Goal: Transaction & Acquisition: Purchase product/service

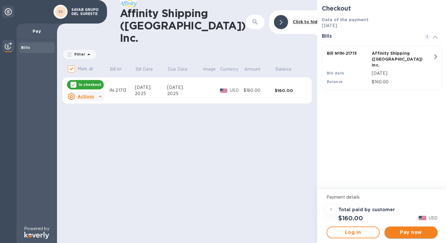
click at [409, 231] on span "Pay now" at bounding box center [411, 232] width 44 height 7
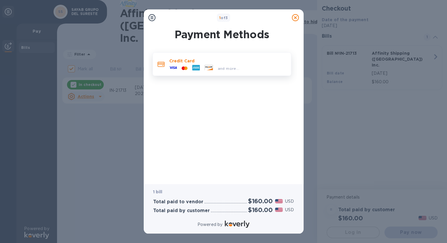
click at [174, 61] on p "Credit Card" at bounding box center [227, 61] width 117 height 6
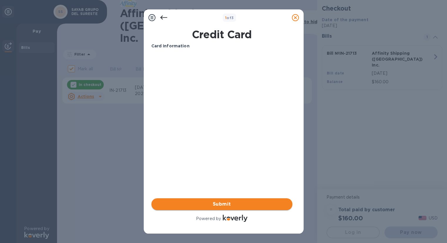
click at [250, 204] on span "Submit" at bounding box center [222, 203] width 132 height 7
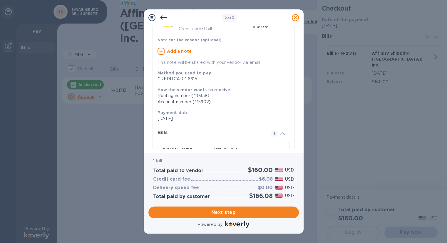
scroll to position [79, 0]
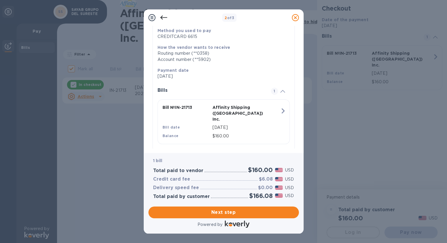
drag, startPoint x: 244, startPoint y: 210, endPoint x: 249, endPoint y: 197, distance: 14.1
click at [244, 210] on span "Next step" at bounding box center [223, 212] width 141 height 7
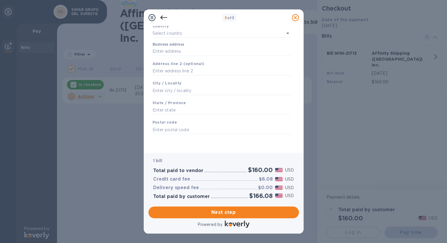
scroll to position [0, 0]
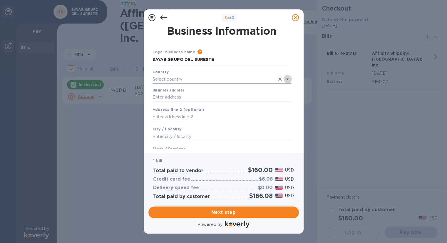
click at [287, 80] on icon "Open" at bounding box center [287, 78] width 3 height 1
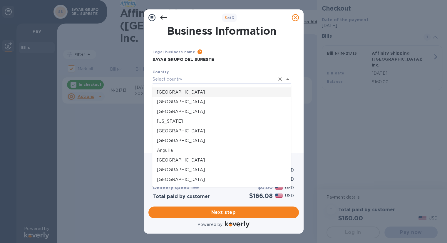
click at [182, 96] on li "United States" at bounding box center [221, 92] width 139 height 10
type input "United States"
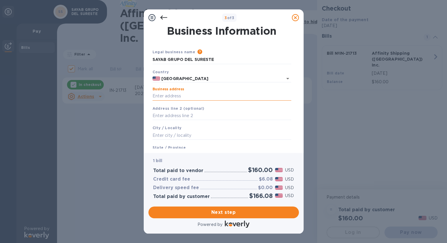
click at [212, 96] on input "Business address" at bounding box center [222, 96] width 139 height 9
type input "2498 ROLL DR 1169"
click at [193, 116] on input "text" at bounding box center [222, 115] width 139 height 9
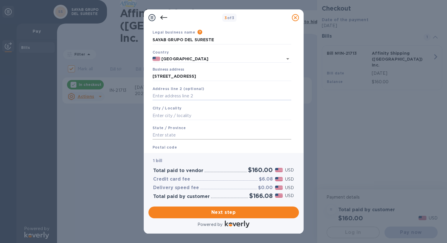
scroll to position [29, 0]
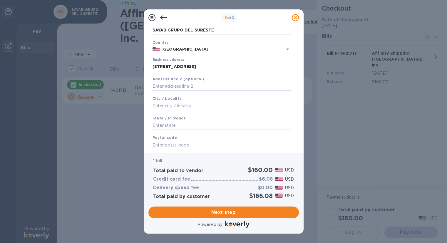
click at [190, 105] on input "text" at bounding box center [222, 105] width 139 height 9
click at [178, 107] on input "text" at bounding box center [222, 105] width 139 height 9
click at [167, 105] on input "text" at bounding box center [222, 105] width 139 height 9
paste input "SAN DIEGO"
type input "SAN DIEGO"
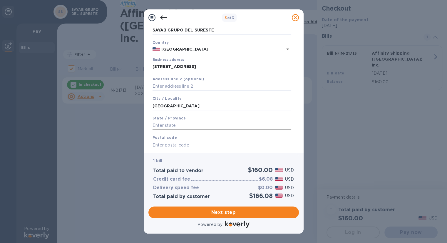
click at [171, 125] on input "text" at bounding box center [222, 125] width 139 height 9
click at [182, 128] on input "text" at bounding box center [222, 125] width 139 height 9
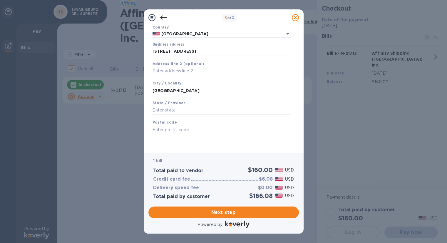
click at [181, 130] on input "text" at bounding box center [222, 129] width 139 height 9
click at [185, 110] on input "text" at bounding box center [222, 110] width 139 height 9
type input "c"
type input "CALIFORNIA"
click at [192, 128] on input "text" at bounding box center [222, 129] width 139 height 9
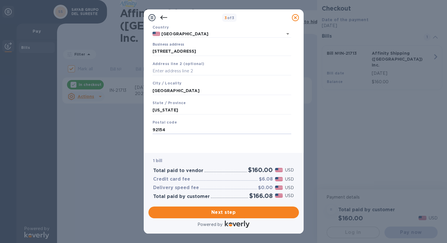
type input "92154"
click at [232, 139] on div "Save" at bounding box center [221, 138] width 143 height 5
click at [243, 212] on span "Next step" at bounding box center [223, 212] width 141 height 7
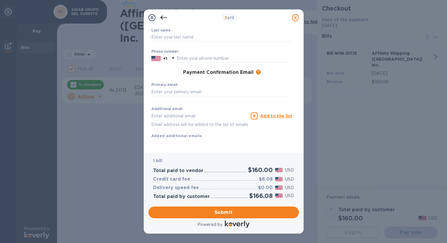
scroll to position [63, 0]
click at [196, 121] on p "Email address will be added to the list of emails" at bounding box center [199, 124] width 97 height 7
click at [175, 87] on input "text" at bounding box center [221, 91] width 141 height 9
paste input "CFO@alpilogistics.com.mx"
type input "CFO@alpilogistics.com.mx"
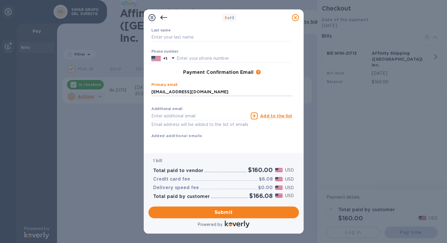
click at [190, 98] on div "First name ​ Last name ​ Phone number +1 Payment Confirmation Email The added e…" at bounding box center [222, 73] width 146 height 136
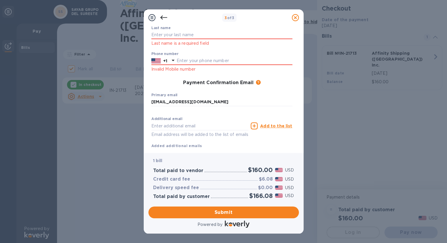
click at [164, 17] on icon at bounding box center [163, 17] width 7 height 7
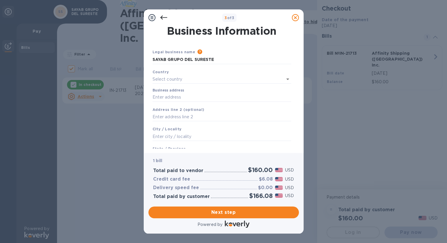
scroll to position [0, 0]
click at [285, 79] on icon "Open" at bounding box center [287, 79] width 7 height 7
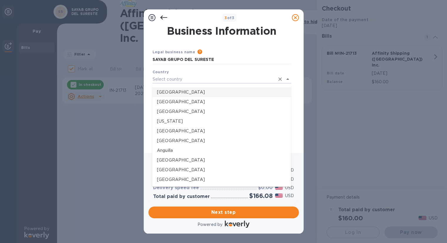
click at [187, 92] on p "United States" at bounding box center [221, 92] width 129 height 6
type input "United States"
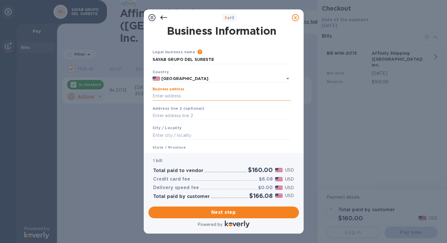
click at [178, 97] on input "Business address" at bounding box center [222, 96] width 139 height 9
type input "2498 ROLL DR 1169"
click at [178, 116] on input "text" at bounding box center [222, 115] width 139 height 9
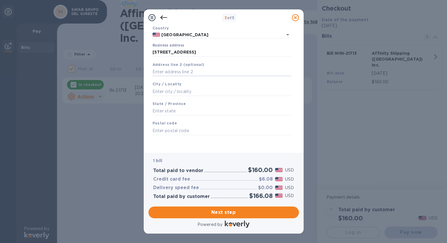
scroll to position [46, 0]
click at [178, 91] on input "text" at bounding box center [222, 90] width 139 height 9
type input "SAN DIEGO"
click at [179, 109] on input "text" at bounding box center [222, 110] width 139 height 9
type input "CALIFORNIA"
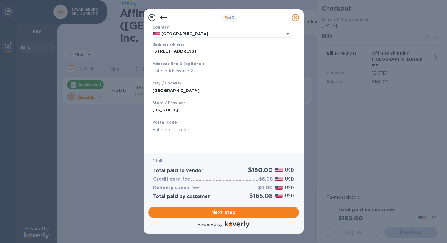
click at [176, 129] on input "text" at bounding box center [222, 129] width 139 height 9
click at [184, 128] on input "text" at bounding box center [222, 129] width 139 height 9
type input "92154"
click at [188, 143] on div "Legal business name Please provide the legal name that appears on your SS-4 for…" at bounding box center [221, 76] width 143 height 144
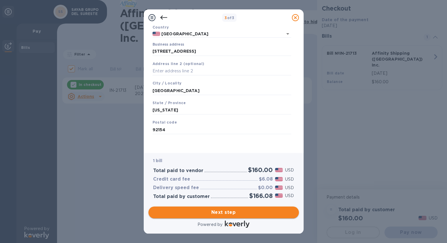
click at [245, 212] on span "Next step" at bounding box center [223, 212] width 141 height 7
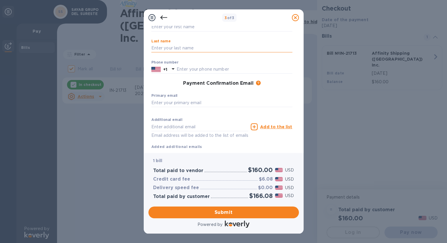
click at [174, 47] on input "text" at bounding box center [221, 48] width 141 height 9
type input "ALATORRE G"
drag, startPoint x: 185, startPoint y: 51, endPoint x: 141, endPoint y: 50, distance: 44.4
click at [145, 49] on div "Payment Contact Information First name ​ Last name ALATORRE G ​ Phone number +1…" at bounding box center [224, 89] width 160 height 127
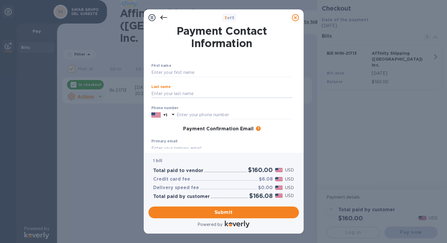
scroll to position [29, 0]
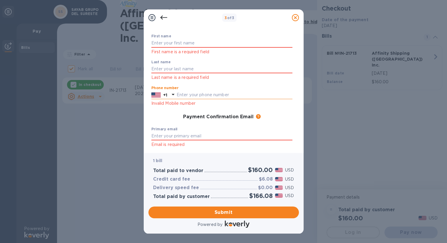
click at [208, 86] on div "Phone number +1 Invalid Mobile number" at bounding box center [221, 96] width 141 height 21
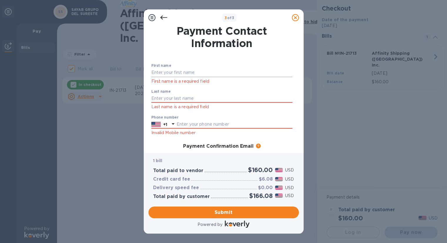
click at [204, 74] on input "text" at bounding box center [221, 72] width 141 height 9
type input "DIANA I"
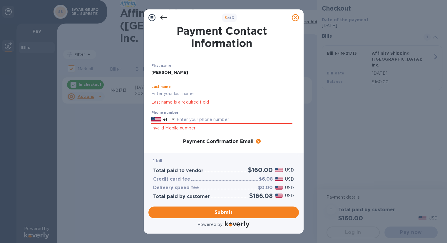
click at [176, 97] on input "text" at bounding box center [221, 93] width 141 height 9
type input "ALATORRE G"
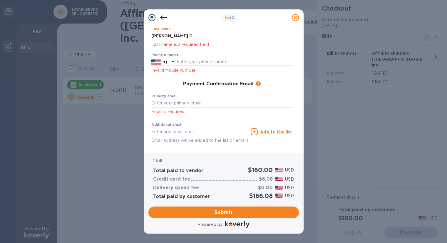
scroll to position [59, 0]
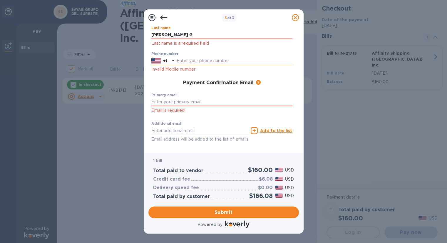
click at [189, 61] on div "Phone number +1 Invalid Mobile number" at bounding box center [221, 62] width 141 height 21
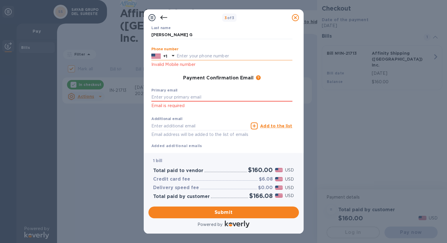
click at [189, 55] on input "text" at bounding box center [235, 56] width 116 height 9
paste input "6197348807"
type input "6197348807"
click at [178, 97] on input "text" at bounding box center [221, 97] width 141 height 9
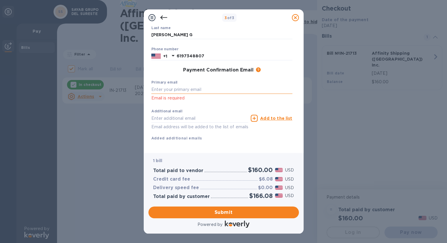
click at [183, 87] on input "text" at bounding box center [221, 89] width 141 height 9
paste input "CFO@alpilogistics.com.mx"
type input "CFO@alpilogistics.com.mx"
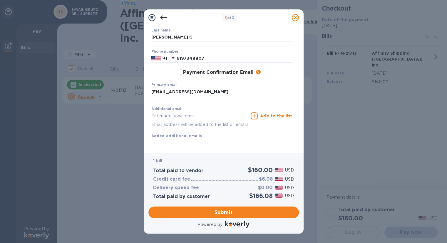
click at [207, 102] on div "First name DIANA I ​ Last name ALATORRE G ​ Phone number +1 6197348807 Payment …" at bounding box center [222, 73] width 146 height 136
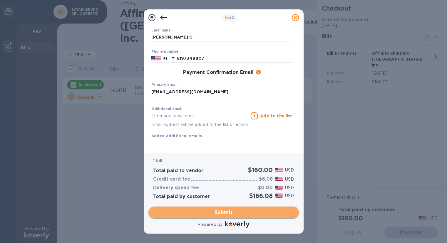
click at [233, 211] on span "Submit" at bounding box center [223, 212] width 141 height 7
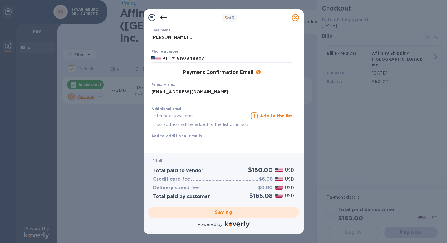
checkbox input "false"
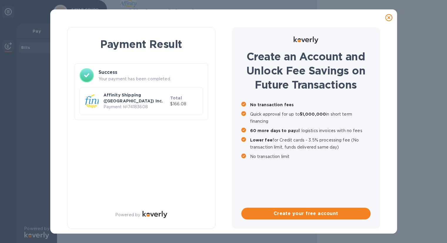
click at [150, 104] on p "Payment № 74183608" at bounding box center [135, 107] width 64 height 6
drag, startPoint x: 86, startPoint y: 75, endPoint x: 98, endPoint y: 76, distance: 11.2
click at [88, 75] on icon at bounding box center [86, 75] width 5 height 4
click at [120, 104] on p "Payment № 74183608" at bounding box center [135, 107] width 64 height 6
drag, startPoint x: 120, startPoint y: 99, endPoint x: 179, endPoint y: 114, distance: 61.2
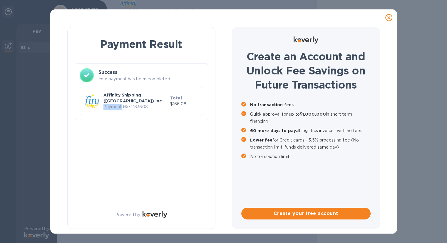
click at [121, 104] on p "Payment № 74183608" at bounding box center [135, 107] width 64 height 6
drag, startPoint x: 181, startPoint y: 140, endPoint x: 195, endPoint y: 152, distance: 18.4
click at [182, 141] on div "Payment Result Success Your payment has been completed. Affinity Shipping (USA)…" at bounding box center [141, 128] width 148 height 202
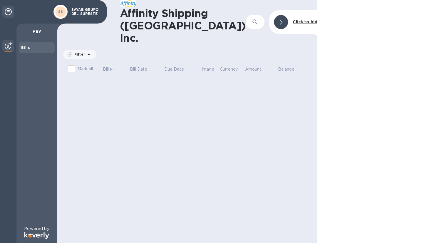
click at [69, 13] on div "SAYAB GRUPO DEL SURESTE" at bounding box center [86, 11] width 35 height 11
click at [9, 12] on icon at bounding box center [8, 11] width 7 height 7
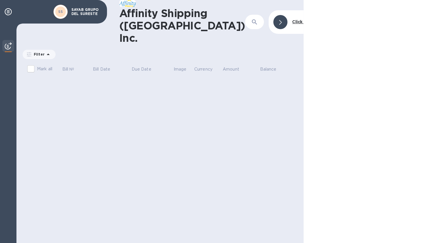
click at [6, 47] on img at bounding box center [8, 45] width 7 height 7
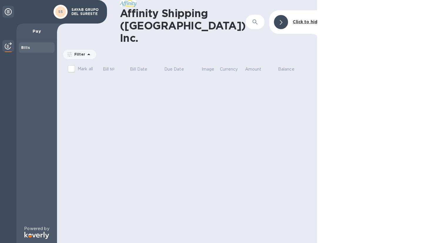
click at [25, 47] on b "Bills" at bounding box center [25, 47] width 9 height 4
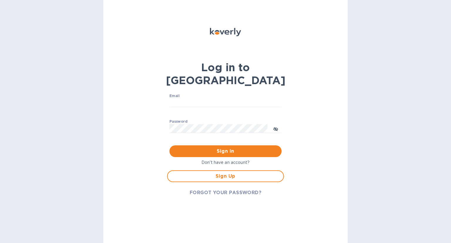
click at [231, 189] on span "FORGOT YOUR PASSWORD?" at bounding box center [226, 192] width 72 height 7
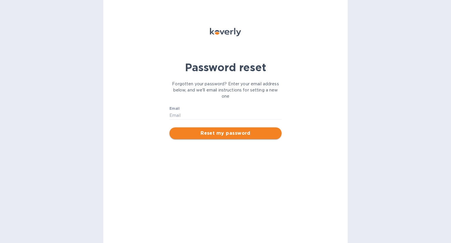
click at [228, 135] on span "Reset my password" at bounding box center [225, 133] width 103 height 7
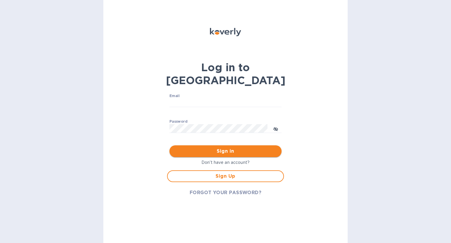
click at [227, 148] on span "Sign in" at bounding box center [225, 151] width 103 height 7
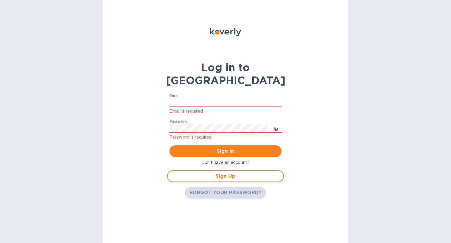
click at [234, 189] on span "FORGOT YOUR PASSWORD?" at bounding box center [226, 192] width 72 height 7
